Goal: Download file/media

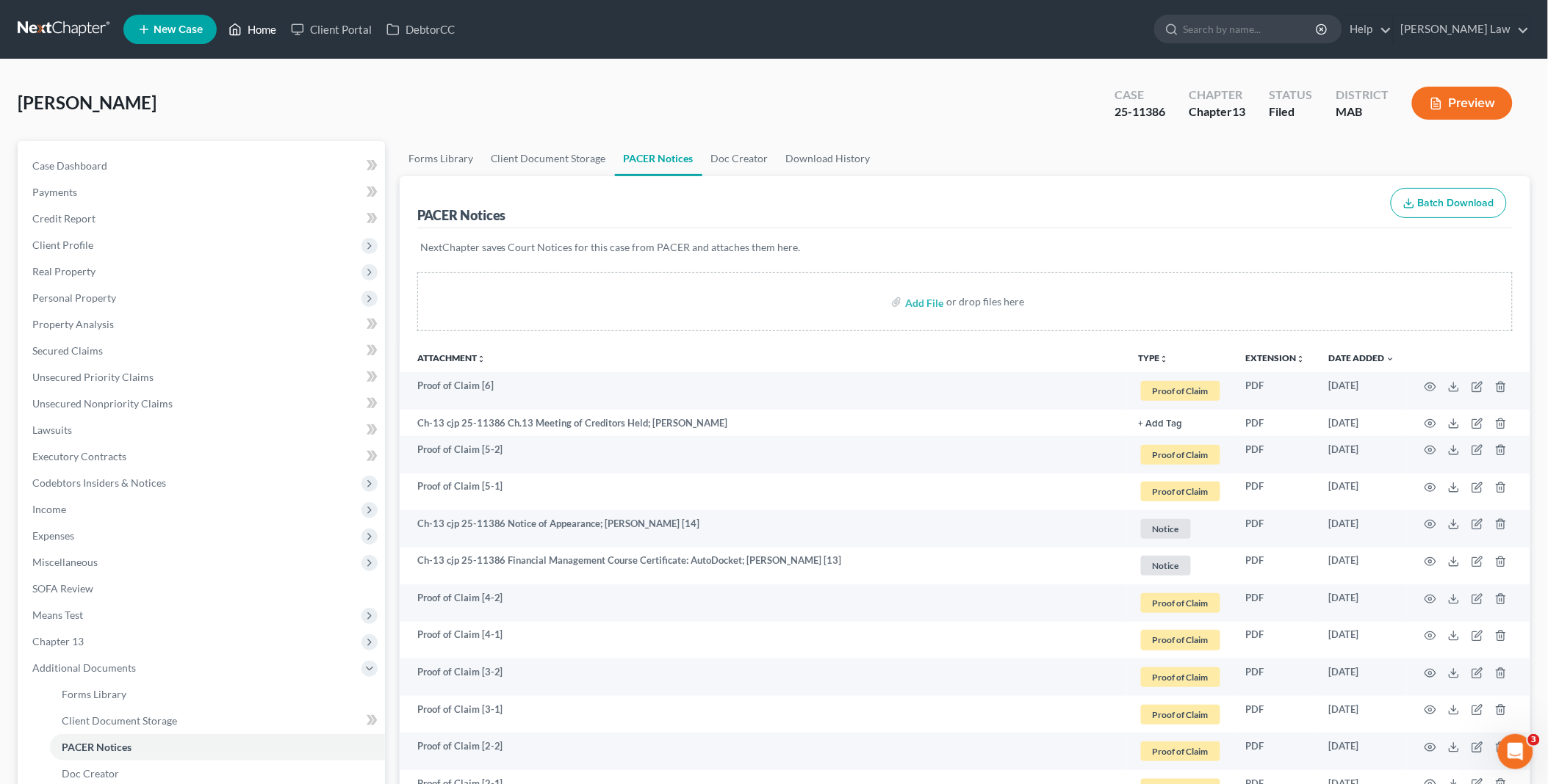
click at [260, 24] on link "Home" at bounding box center [252, 29] width 62 height 26
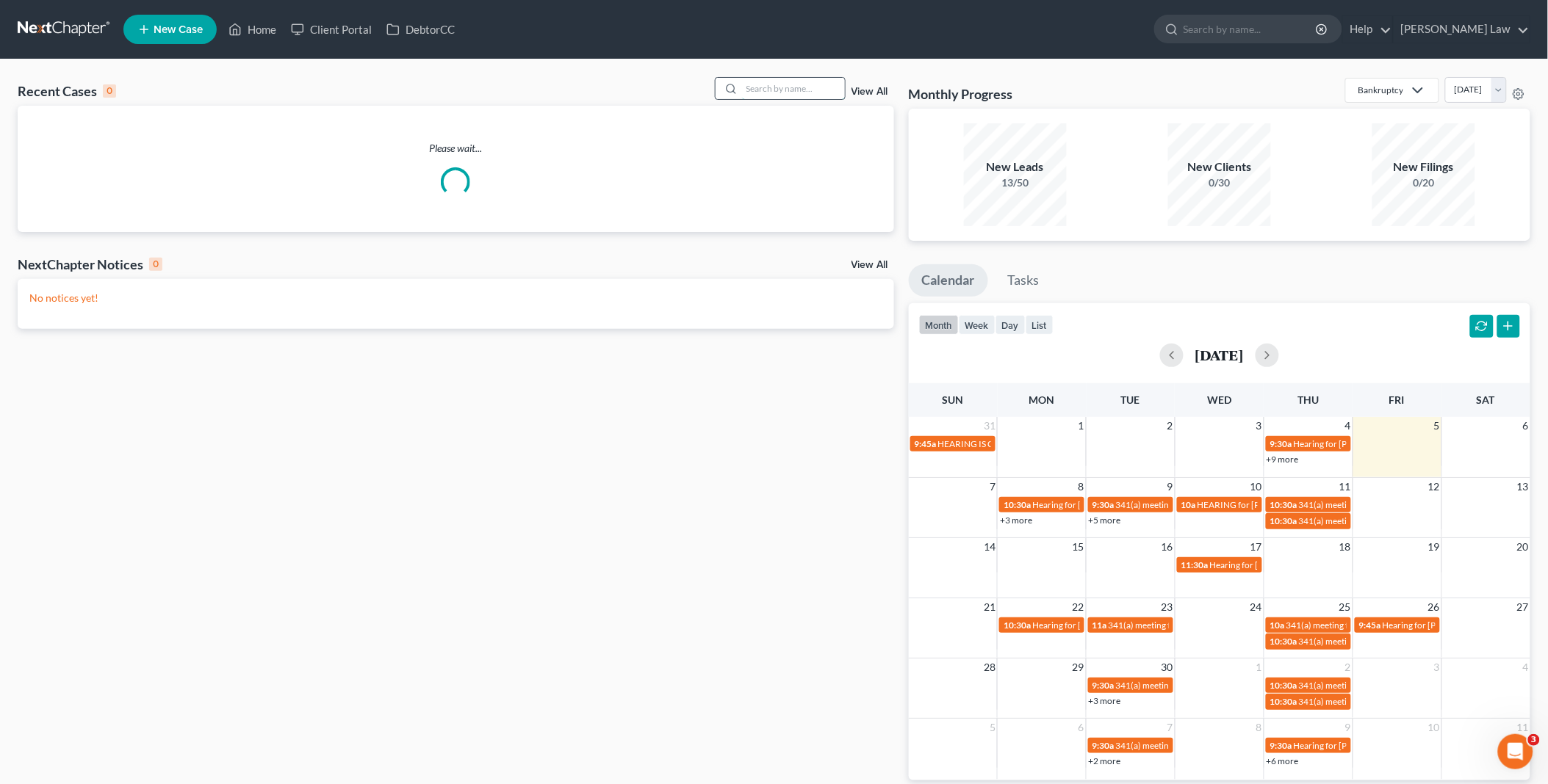
click at [794, 85] on input "search" at bounding box center [794, 88] width 103 height 21
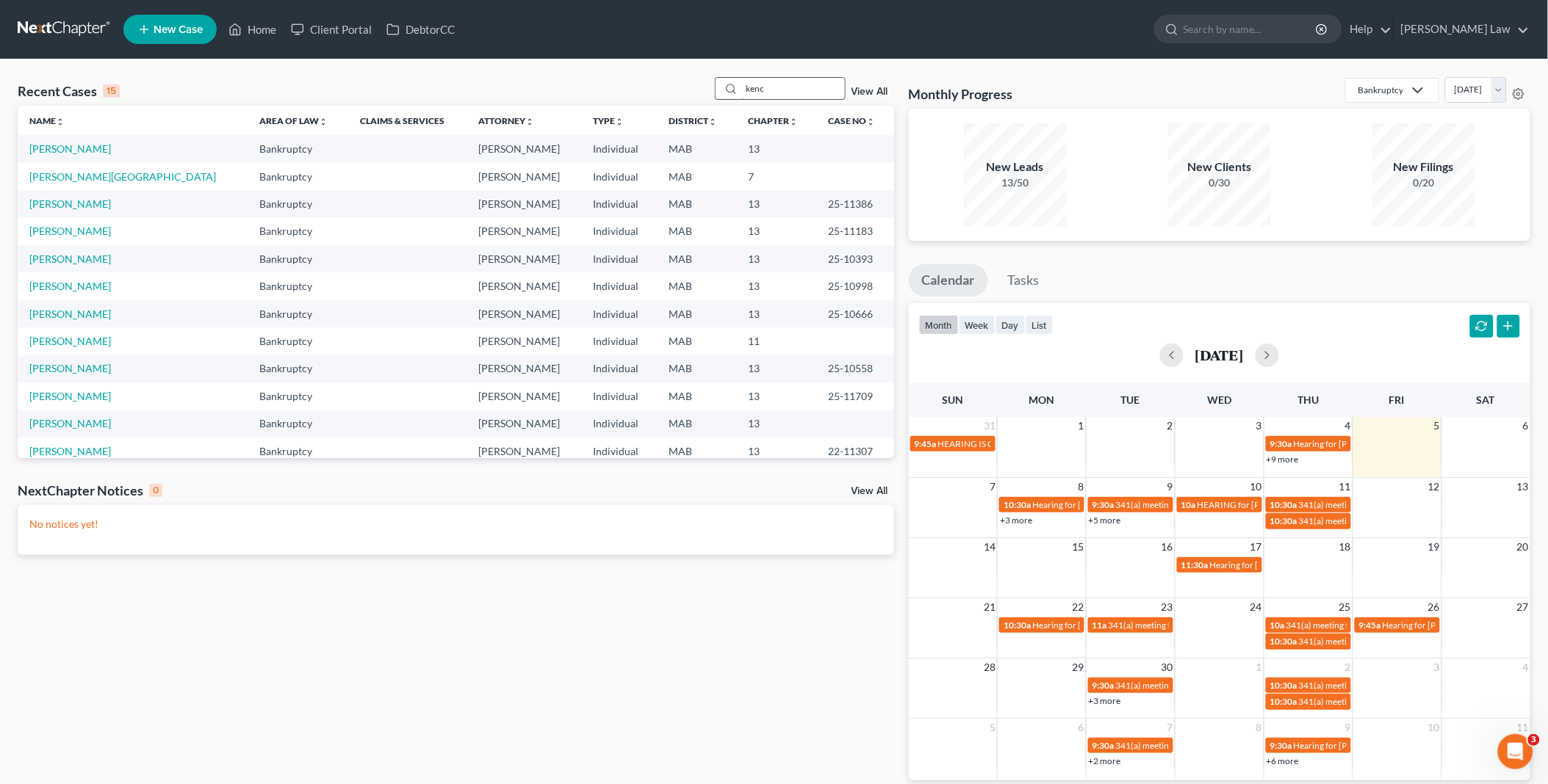
type input "kenc"
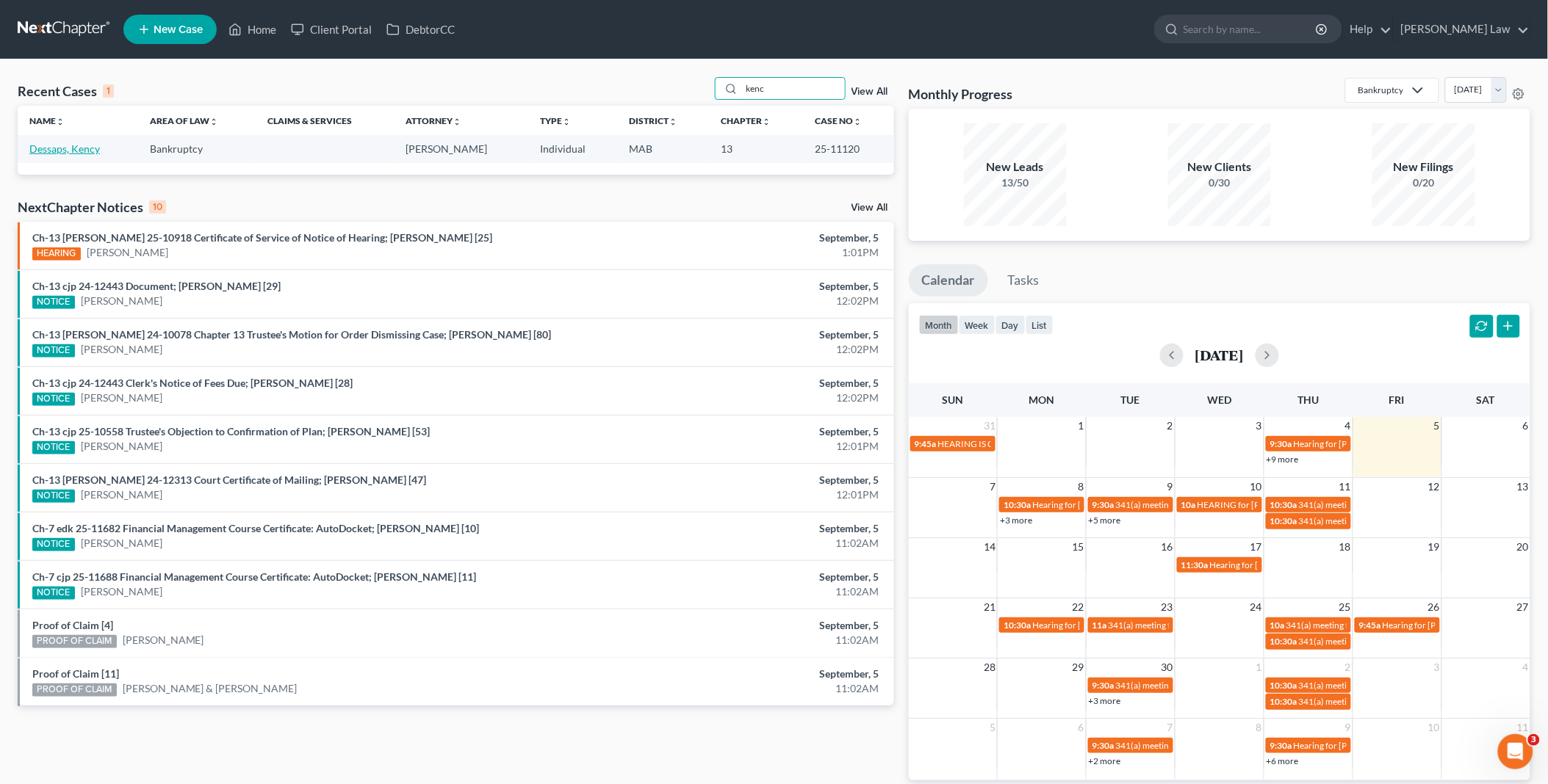
click at [83, 147] on link "Dessaps, Kency" at bounding box center [64, 149] width 71 height 12
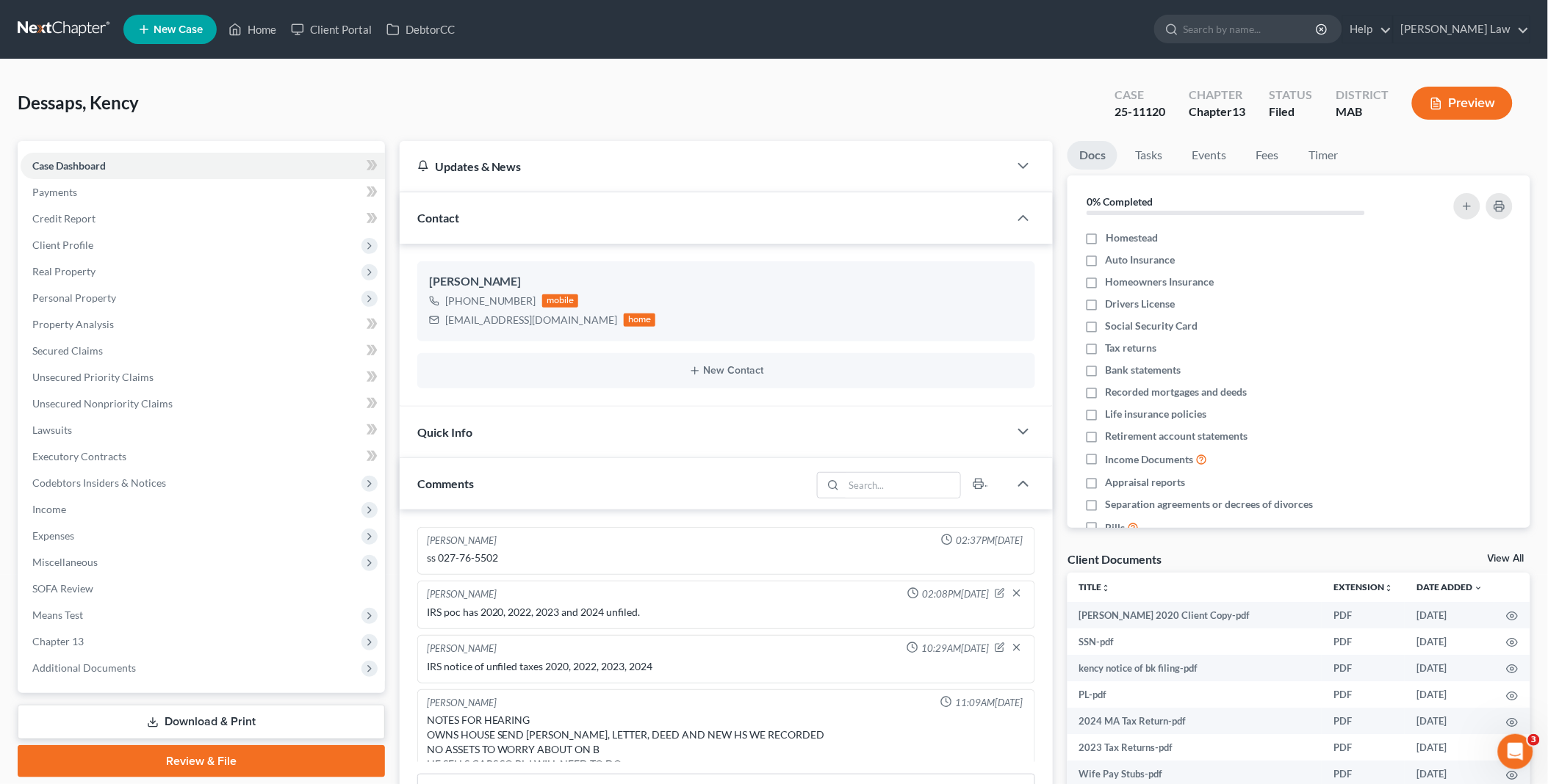
scroll to position [1056, 0]
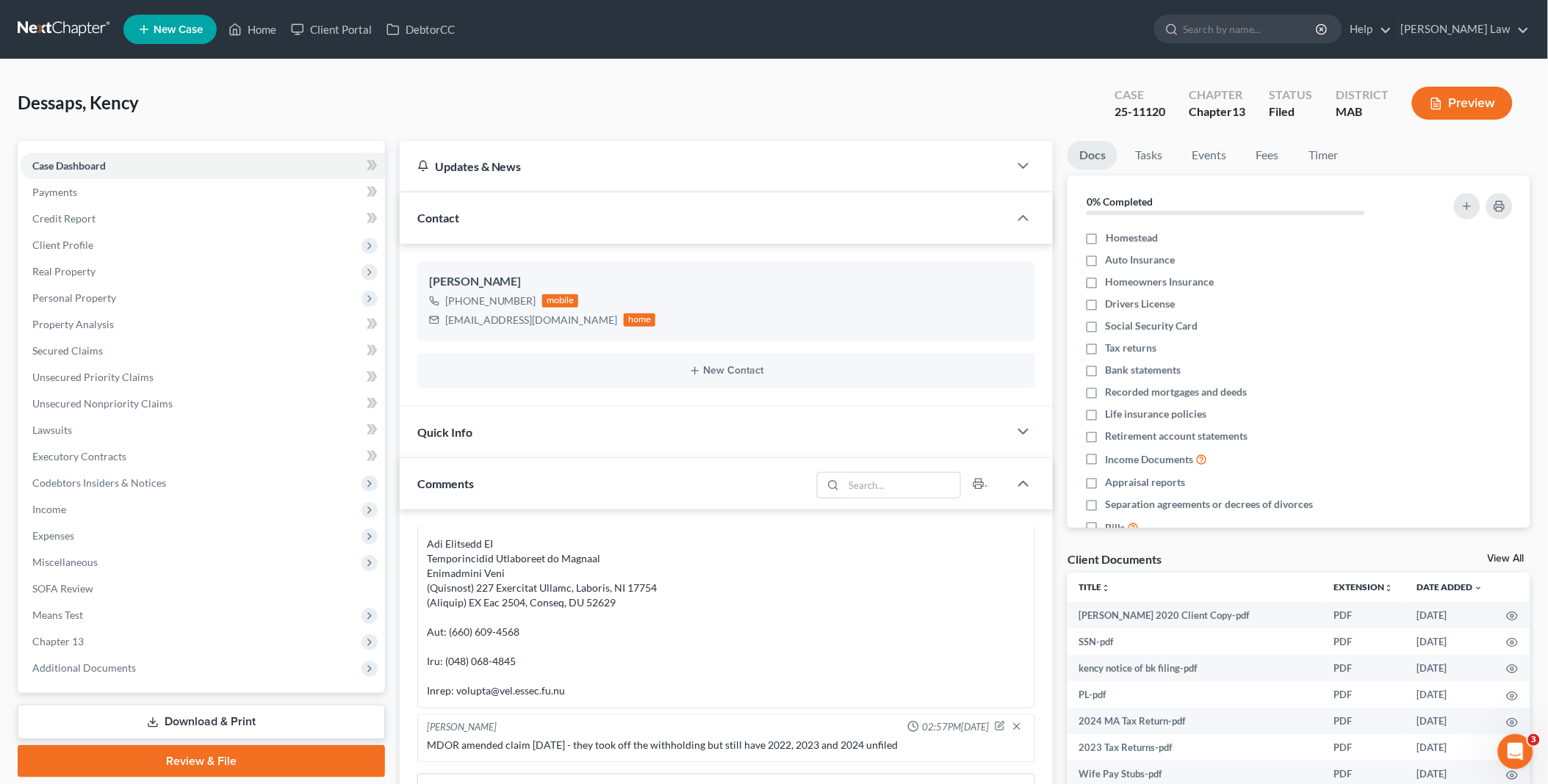
click at [1511, 557] on link "View All" at bounding box center [1506, 558] width 37 height 10
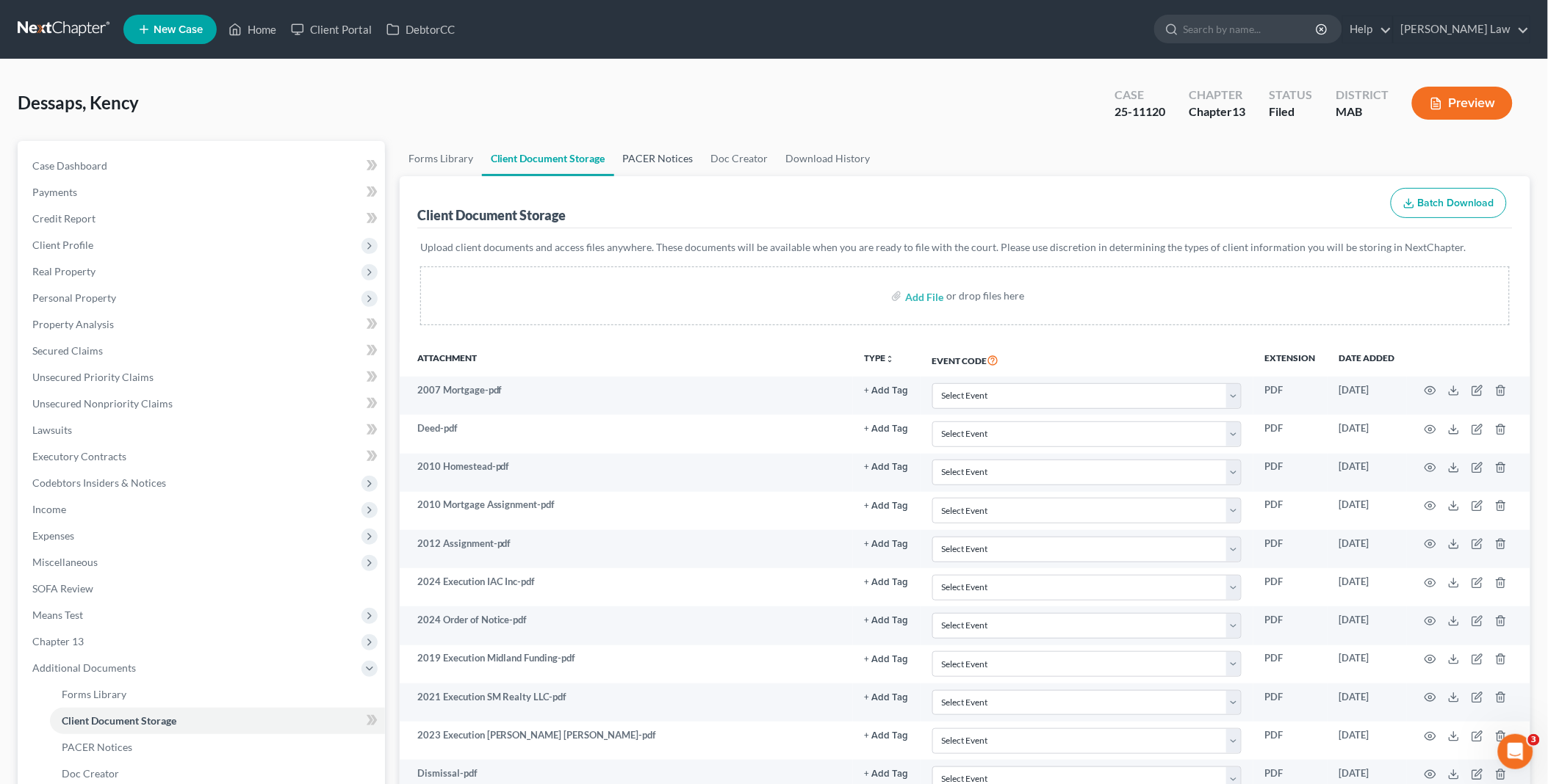
click at [679, 156] on link "PACER Notices" at bounding box center [658, 159] width 88 height 35
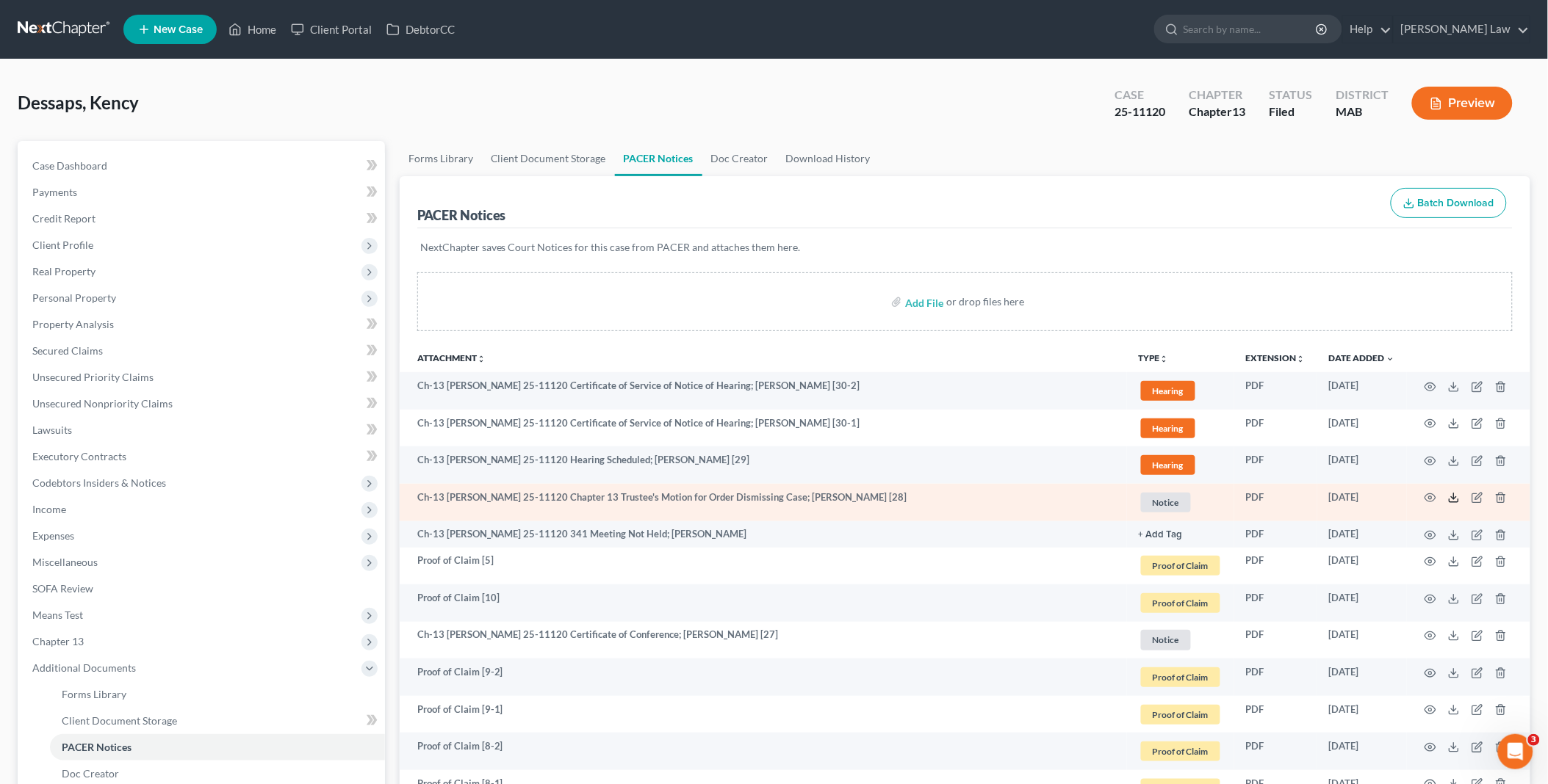
click at [1453, 496] on icon at bounding box center [1454, 497] width 12 height 12
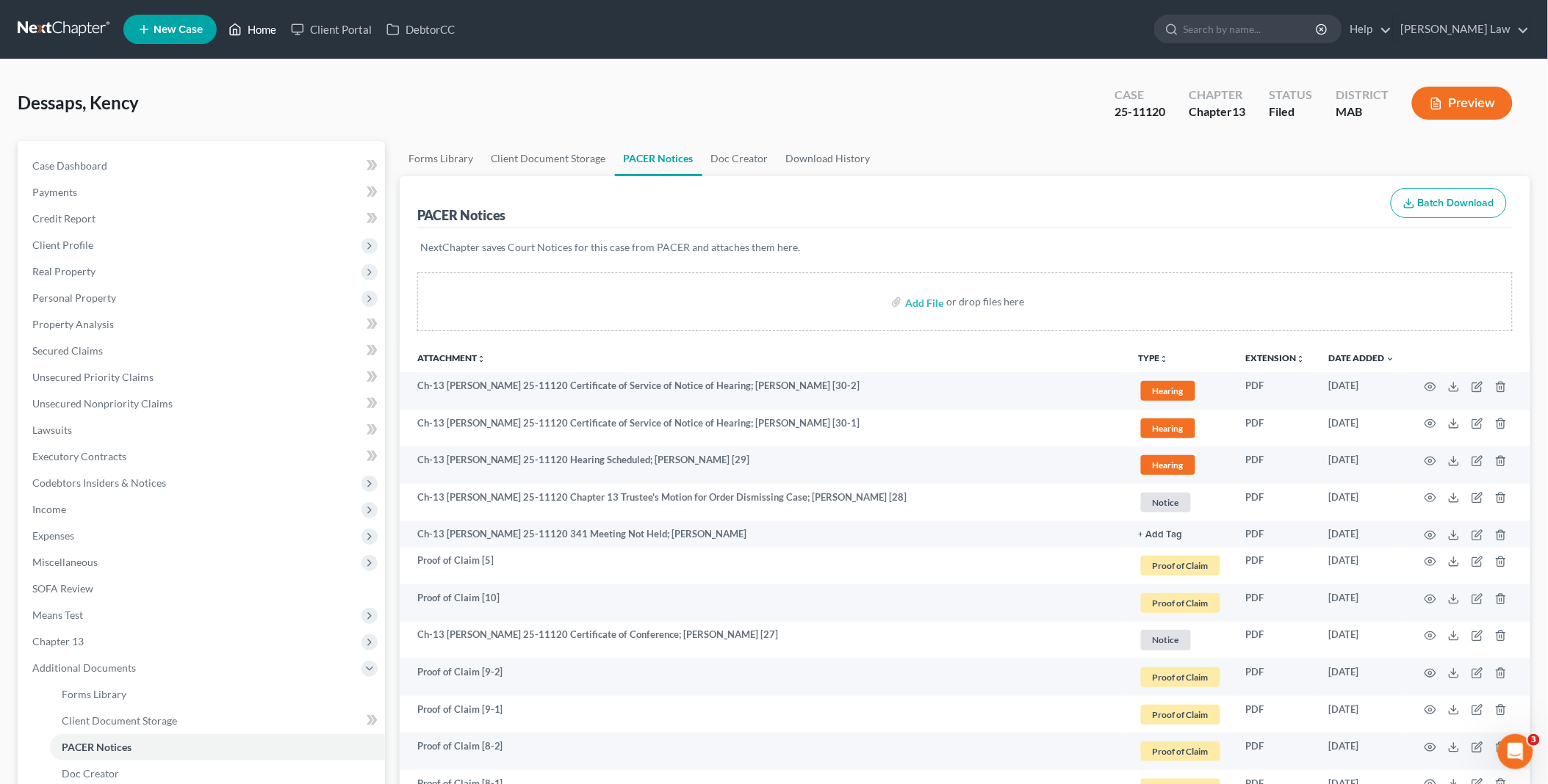
click at [243, 27] on link "Home" at bounding box center [252, 29] width 62 height 26
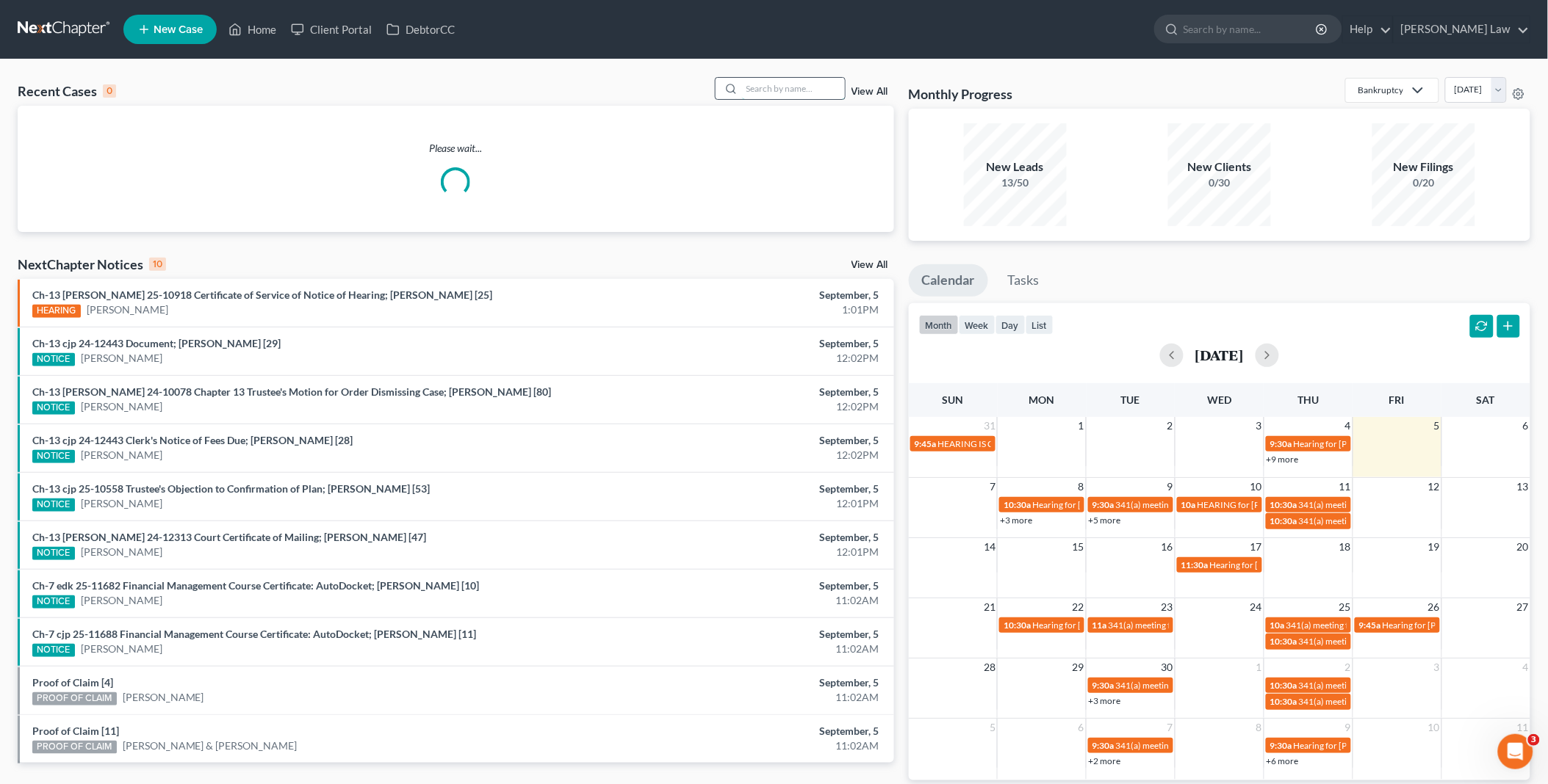
click at [796, 86] on input "search" at bounding box center [794, 88] width 103 height 21
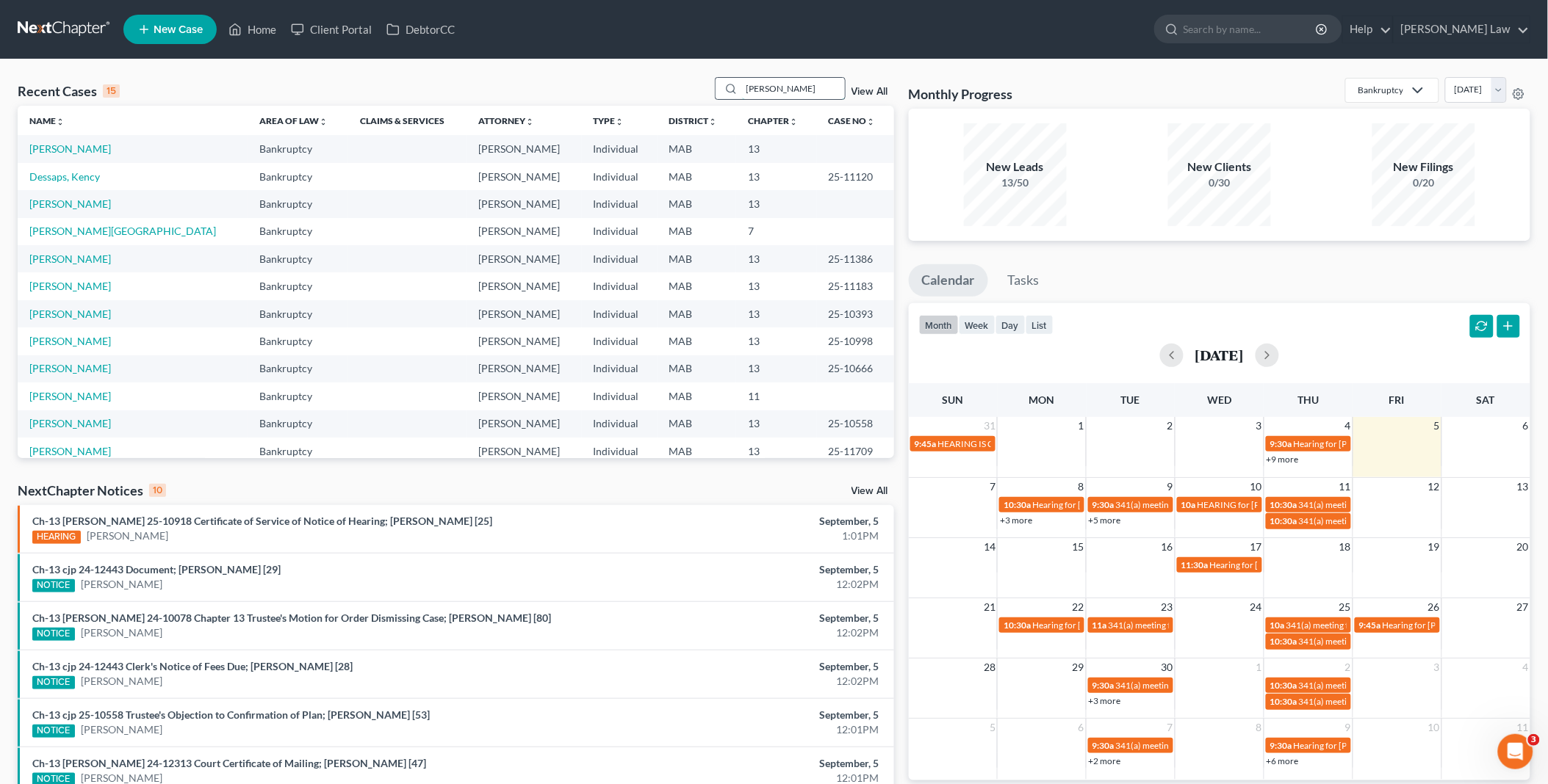
type input "[PERSON_NAME]"
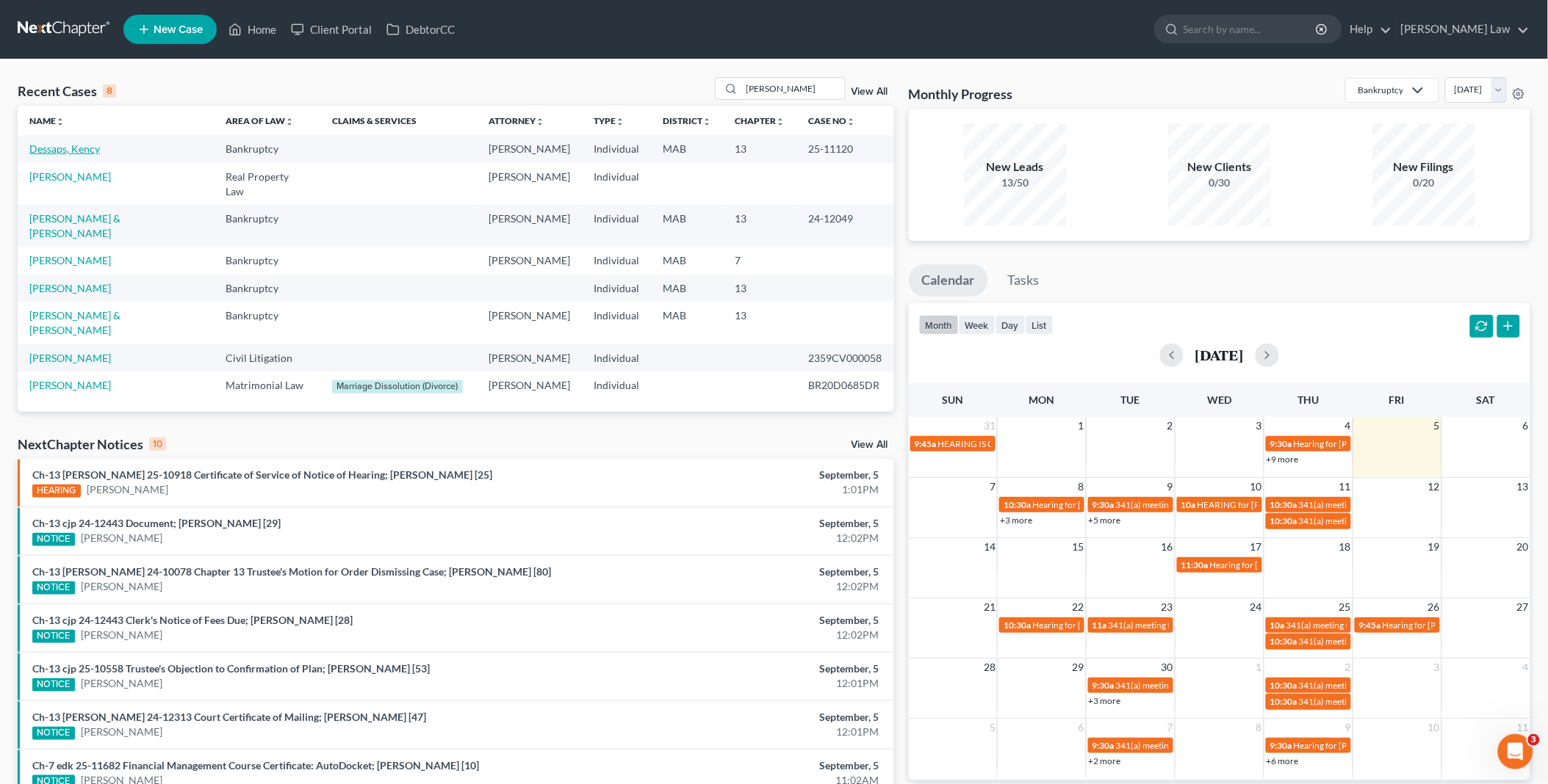
click at [45, 152] on link "Dessaps, Kency" at bounding box center [64, 149] width 71 height 12
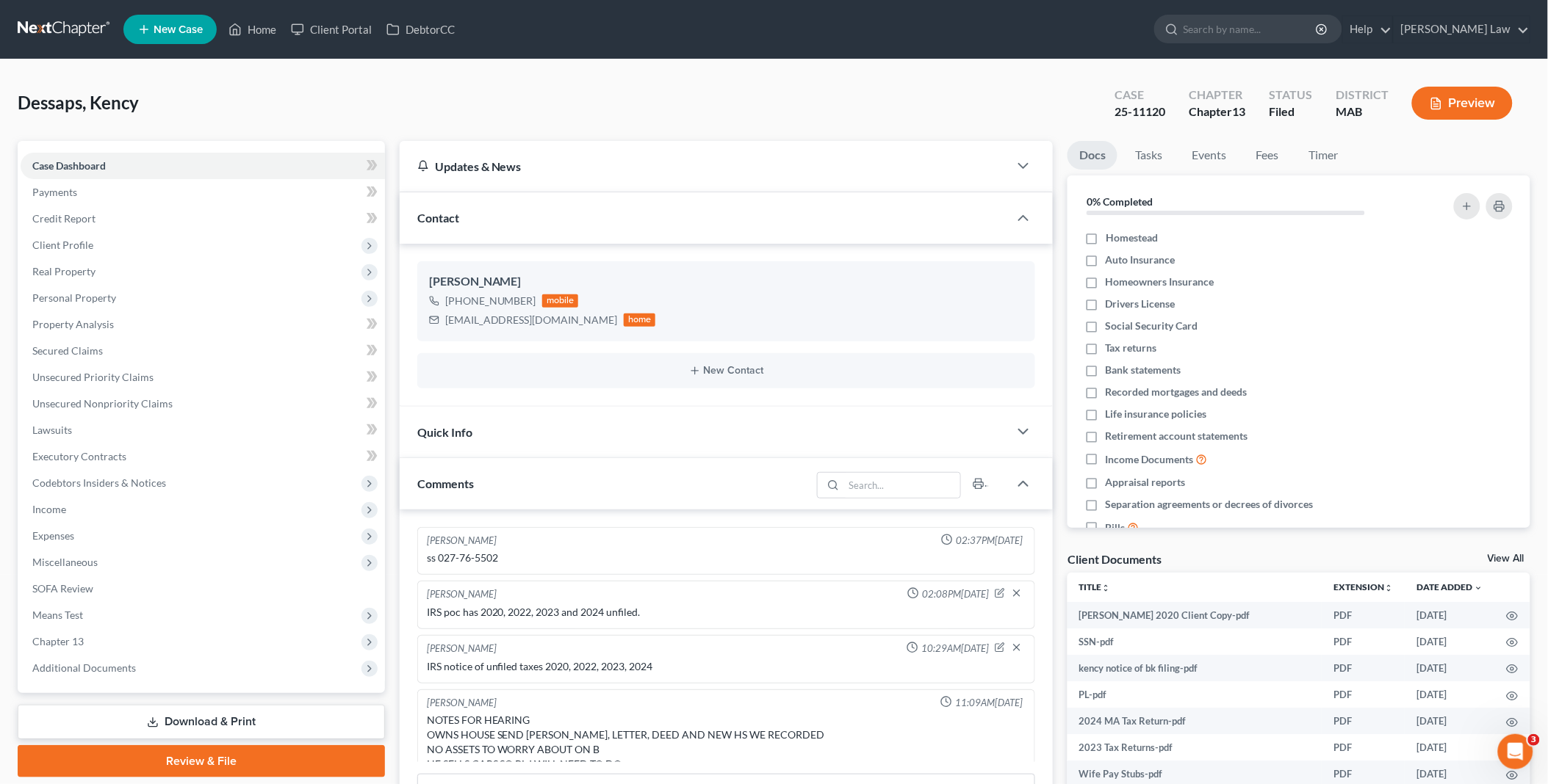
scroll to position [1056, 0]
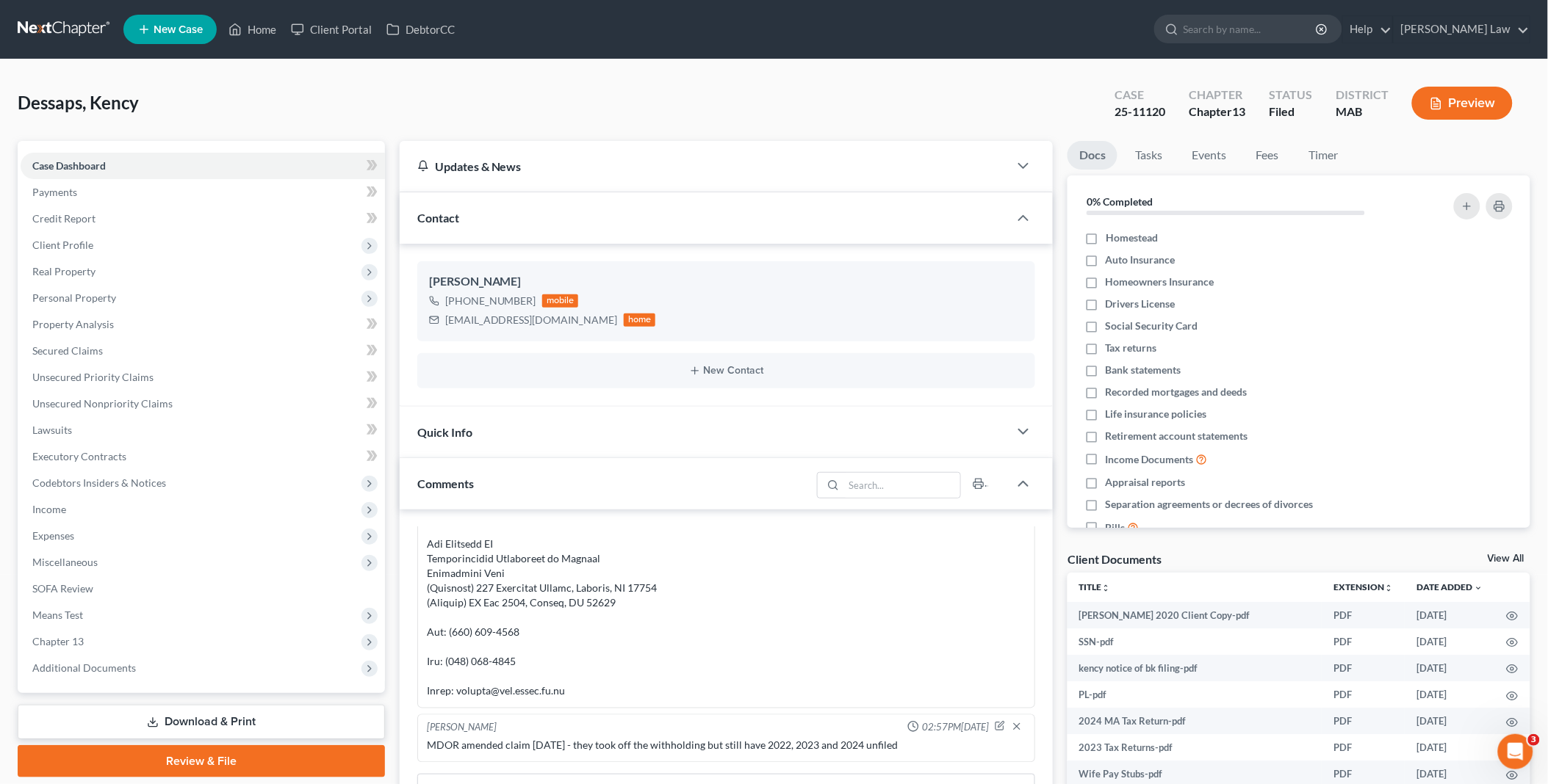
click at [1500, 556] on link "View All" at bounding box center [1506, 558] width 37 height 10
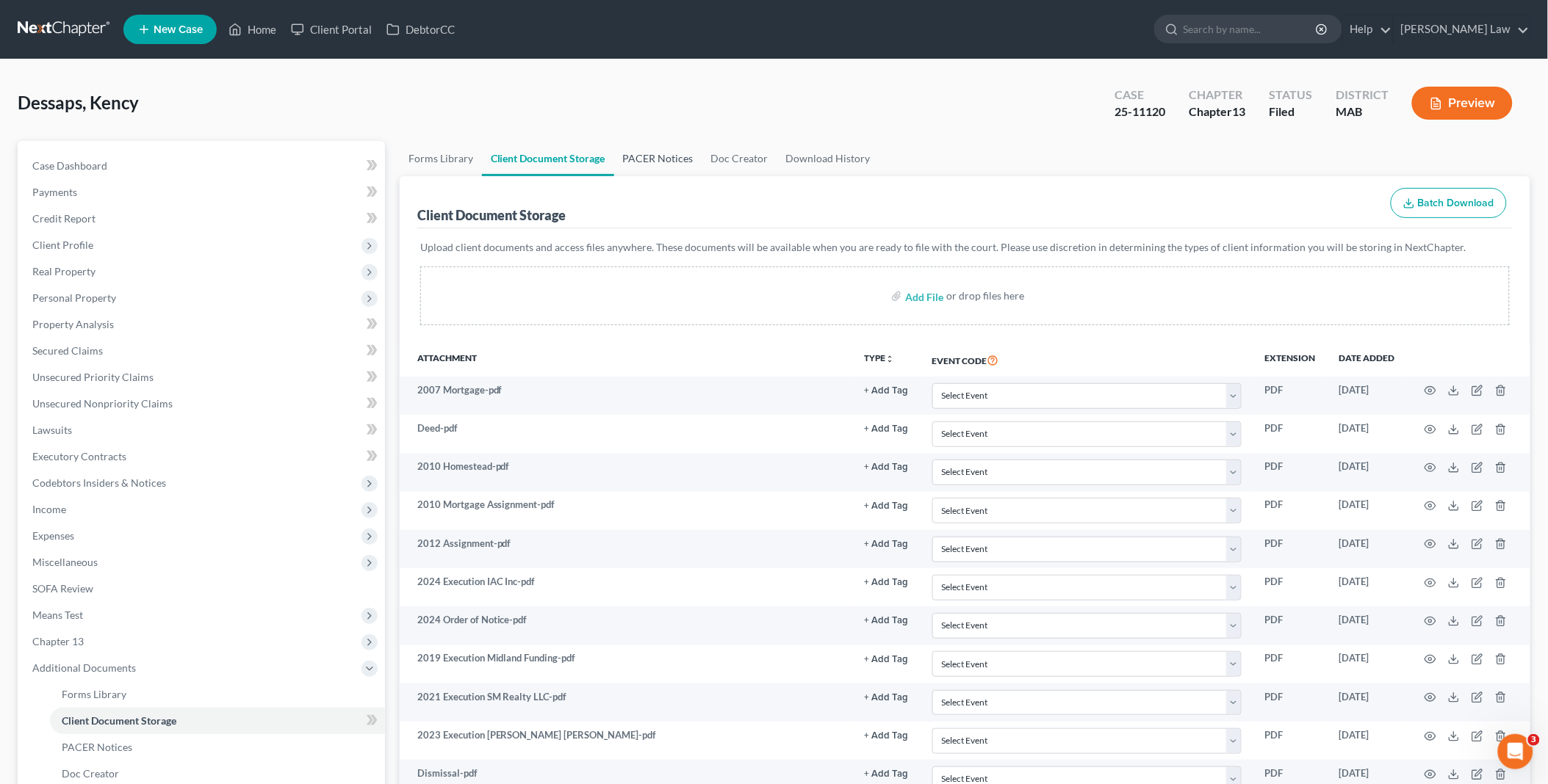
click at [642, 163] on link "PACER Notices" at bounding box center [658, 159] width 88 height 35
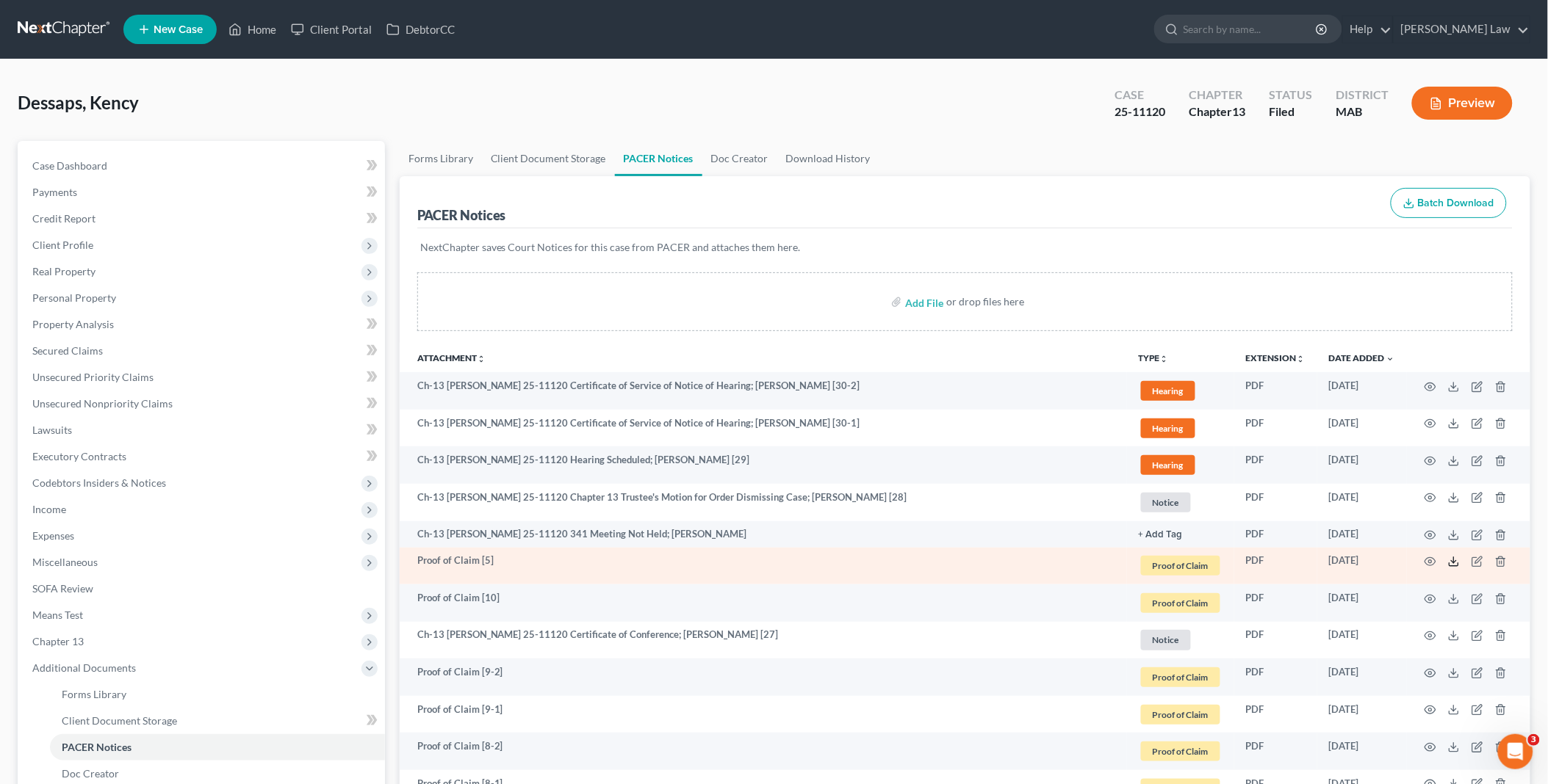
click at [1454, 561] on line at bounding box center [1454, 561] width 0 height 6
